Goal: Transaction & Acquisition: Purchase product/service

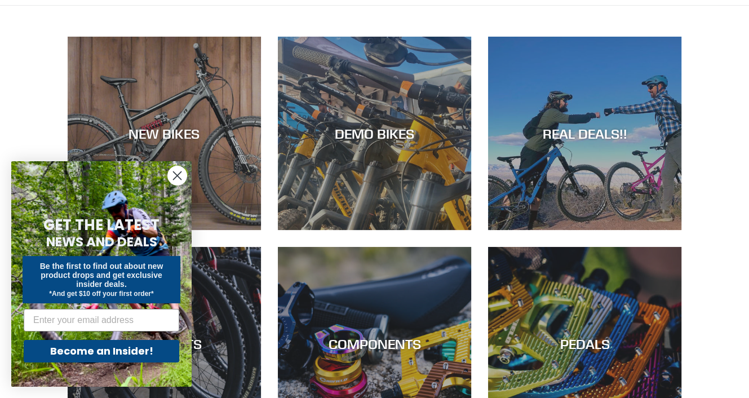
scroll to position [80, 0]
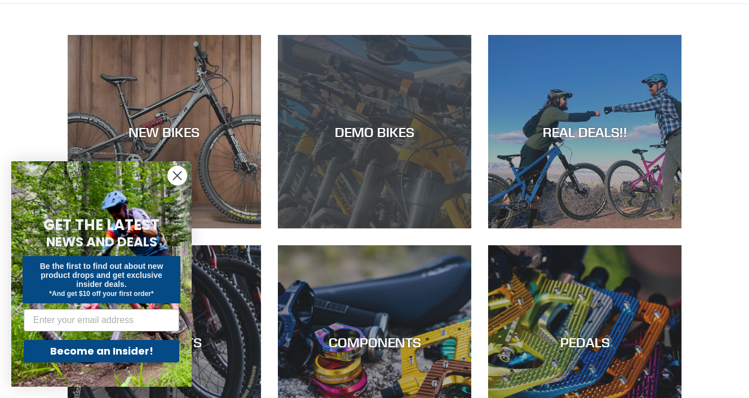
click at [395, 228] on div "DEMO BIKES" at bounding box center [374, 228] width 193 height 0
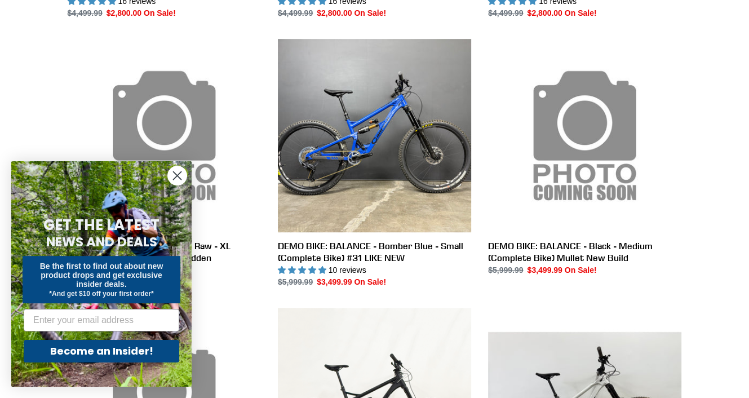
scroll to position [571, 0]
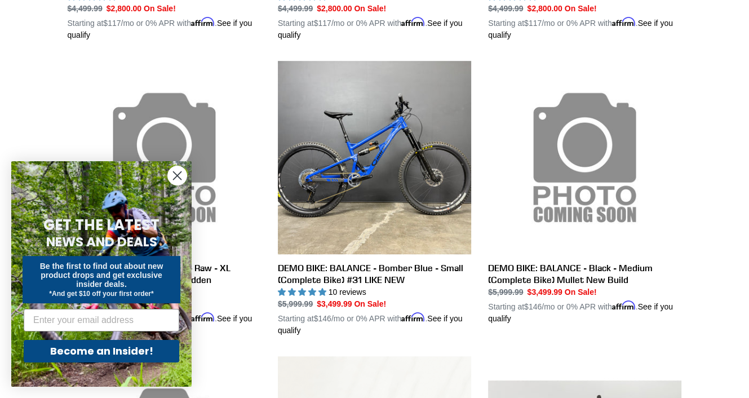
click at [174, 176] on circle "Close dialog" at bounding box center [177, 175] width 19 height 19
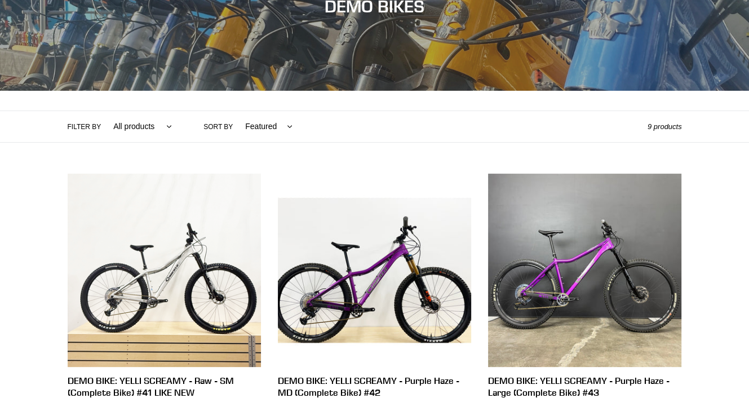
scroll to position [0, 0]
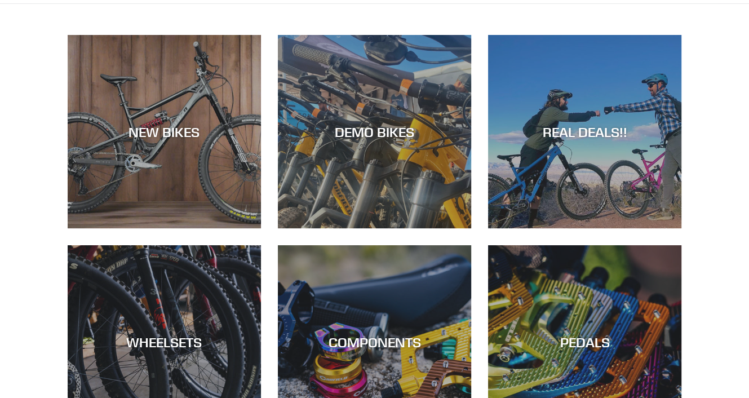
click at [713, 185] on div "NEW BIKES DEMO BIKES REAL DEALS!! WHEELSETS COMPONENTS PEDALS CRANKS" at bounding box center [374, 360] width 749 height 650
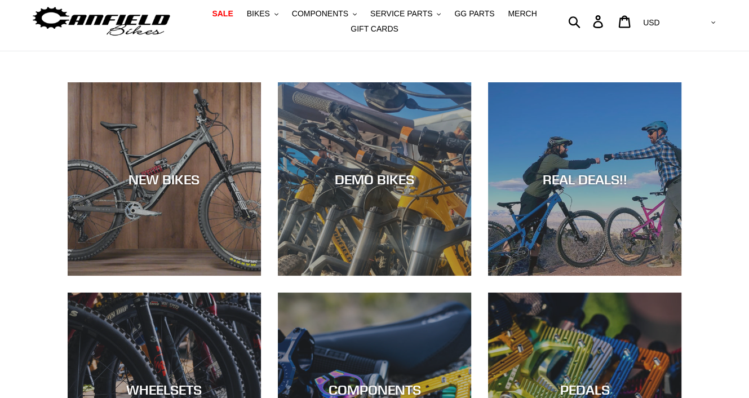
scroll to position [32, 0]
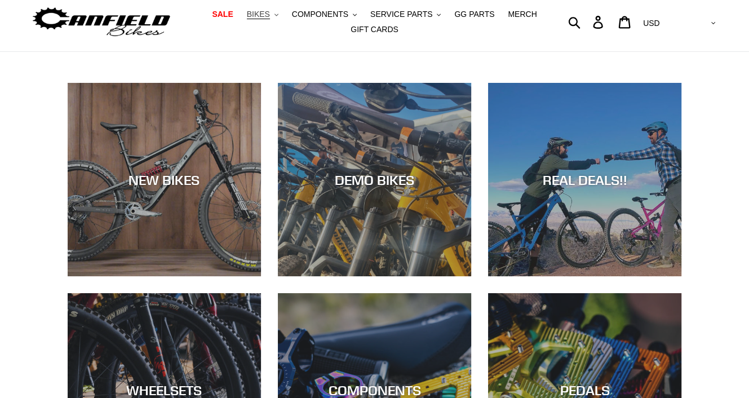
click at [270, 16] on span "BIKES" at bounding box center [258, 15] width 23 height 10
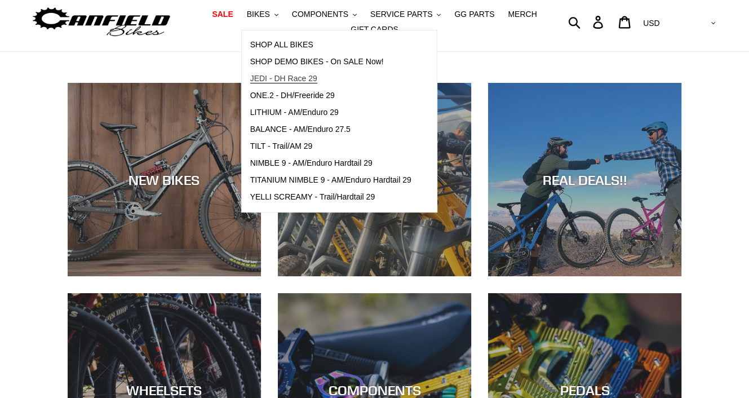
click at [310, 75] on span "JEDI - DH Race 29" at bounding box center [283, 79] width 67 height 10
click at [322, 94] on span "ONE.2 - DH/Freeride 29" at bounding box center [292, 96] width 85 height 10
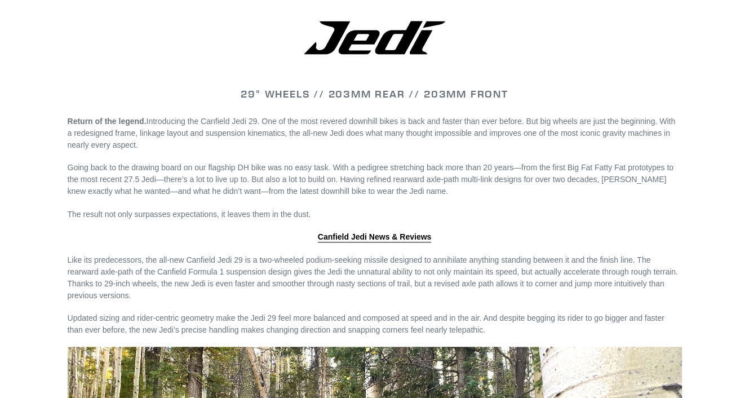
scroll to position [999, 0]
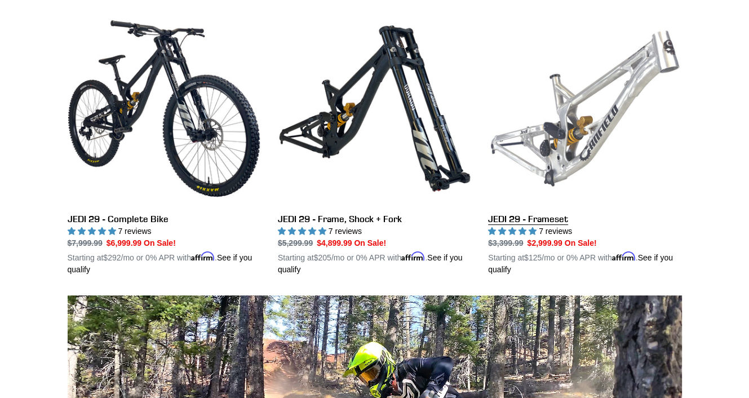
scroll to position [325, 0]
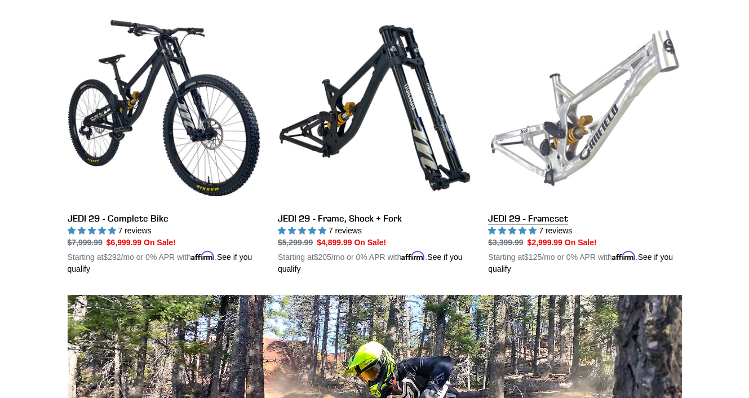
click at [632, 100] on link "JEDI 29 - Frameset" at bounding box center [584, 143] width 193 height 264
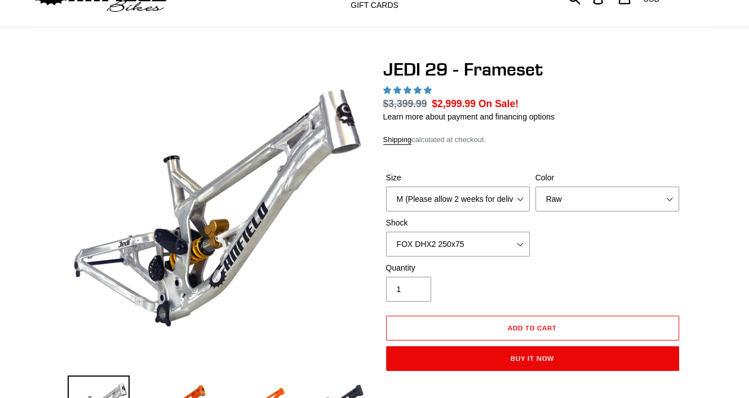
select select "highest-rating"
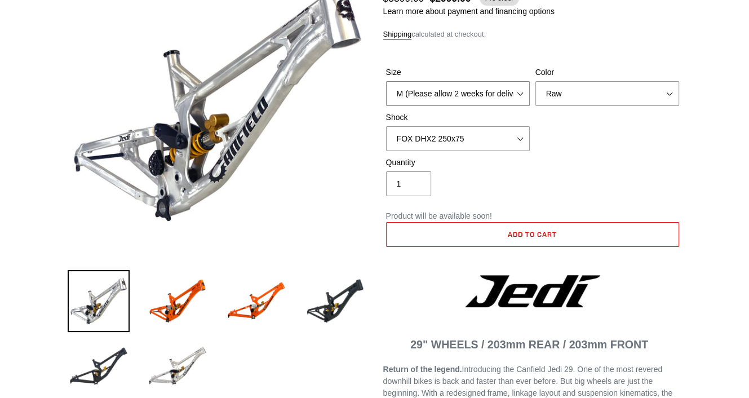
click at [501, 91] on select "M (Please allow 2 weeks for delivery) L (Please allow 2 weeks for delivery) XL" at bounding box center [458, 93] width 144 height 25
select select "L (Please allow 2 weeks for delivery)"
click at [386, 81] on select "M (Please allow 2 weeks for delivery) L (Please allow 2 weeks for delivery) XL" at bounding box center [458, 93] width 144 height 25
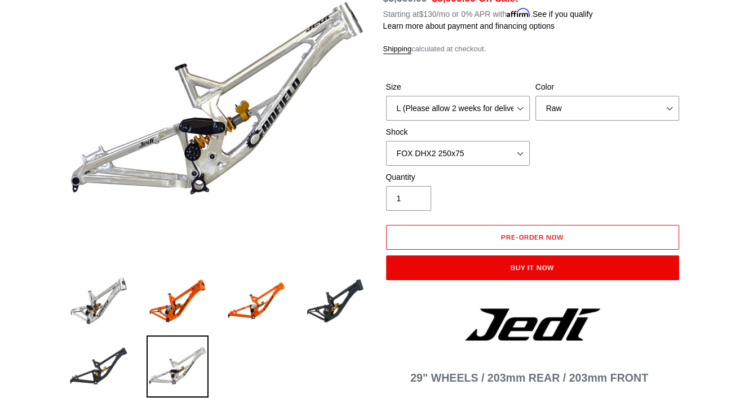
click at [505, 151] on select "No Shock FOX DHX2 250x75 RockShox Vivid Ultimate DH 250x75 EXT e-Storia LOX V3" at bounding box center [458, 153] width 144 height 25
select select "No Shock"
click at [386, 141] on select "No Shock FOX DHX2 250x75 RockShox Vivid Ultimate DH 250x75 EXT e-Storia LOX V3" at bounding box center [458, 153] width 144 height 25
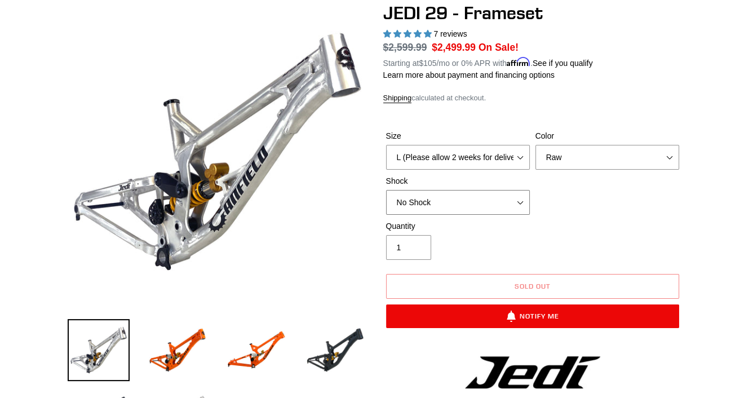
scroll to position [114, 0]
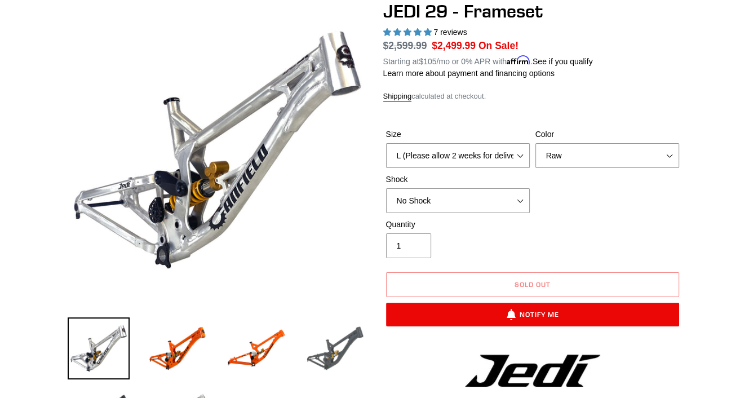
click at [321, 339] on img at bounding box center [335, 348] width 62 height 62
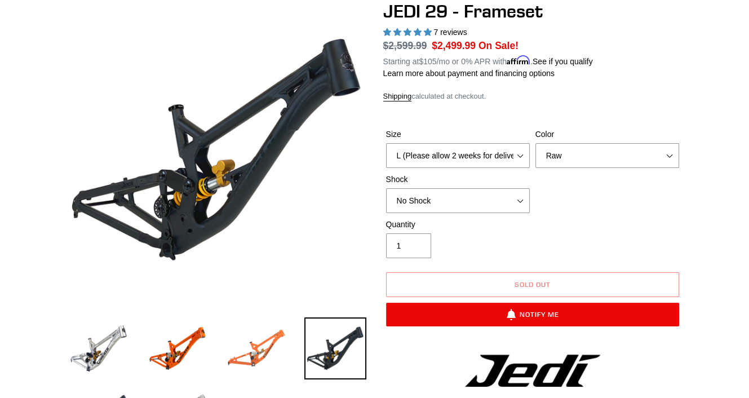
click at [270, 334] on img at bounding box center [257, 348] width 62 height 62
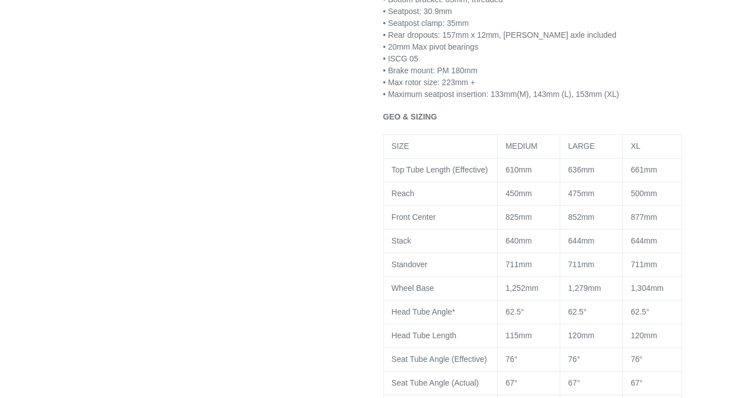
scroll to position [952, 0]
